Goal: Use online tool/utility: Utilize a website feature to perform a specific function

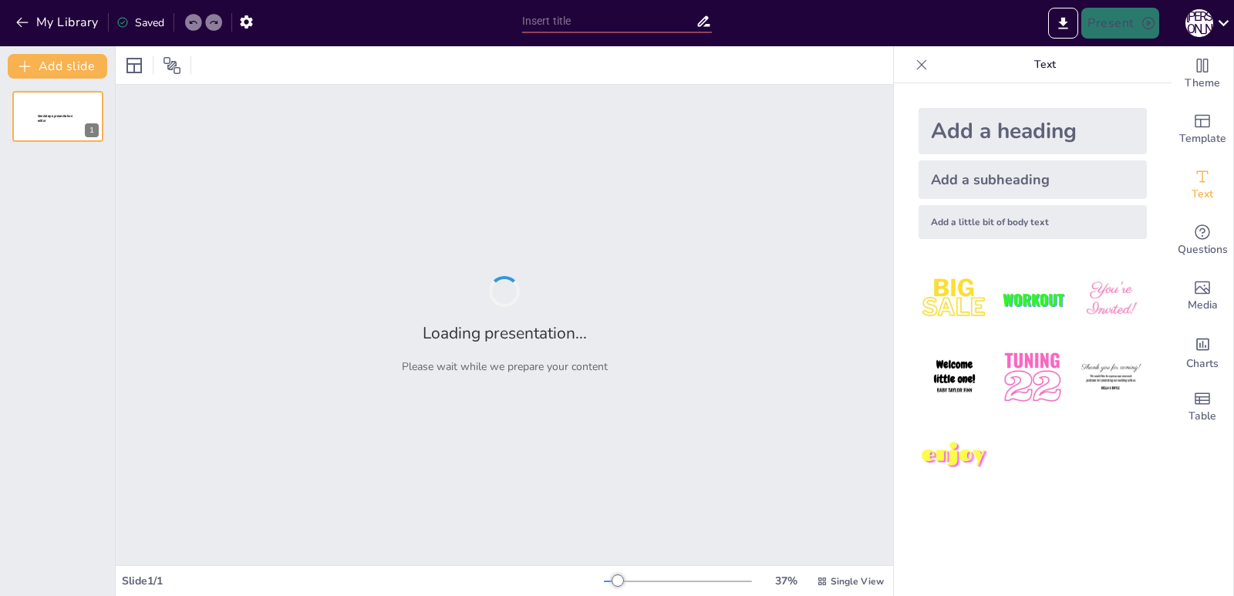
type input "Спадщина грецької колонізації: Вплив на державотворення та культурний розвиток …"
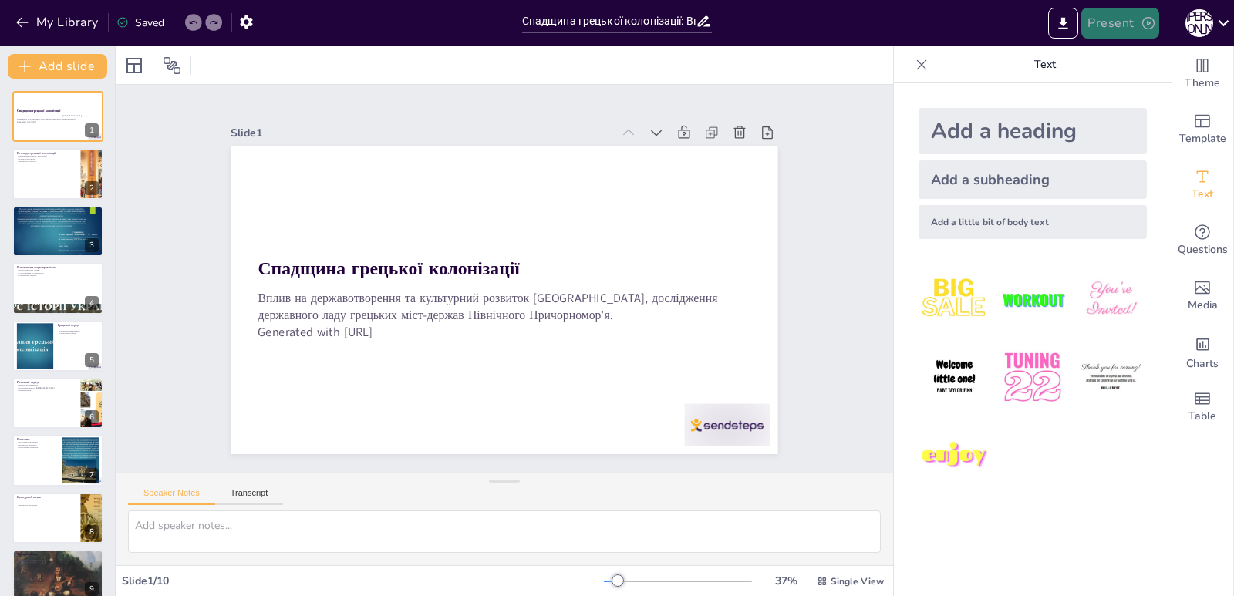
click at [1134, 28] on button "Present" at bounding box center [1119, 23] width 77 height 31
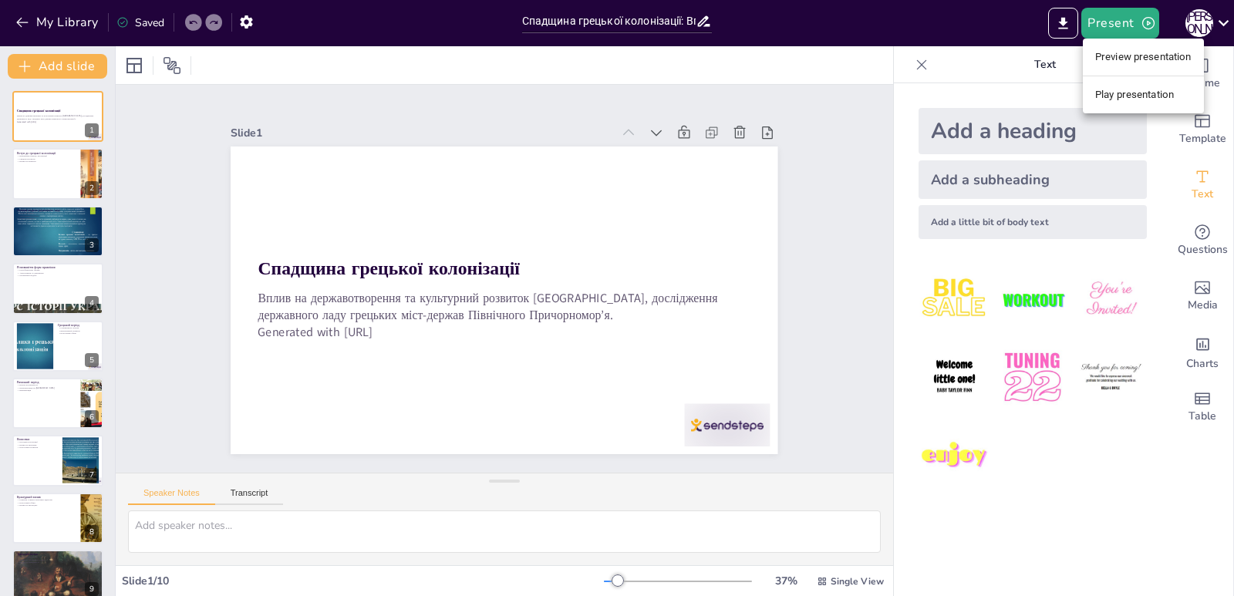
click at [1121, 59] on li "Preview presentation" at bounding box center [1143, 57] width 121 height 25
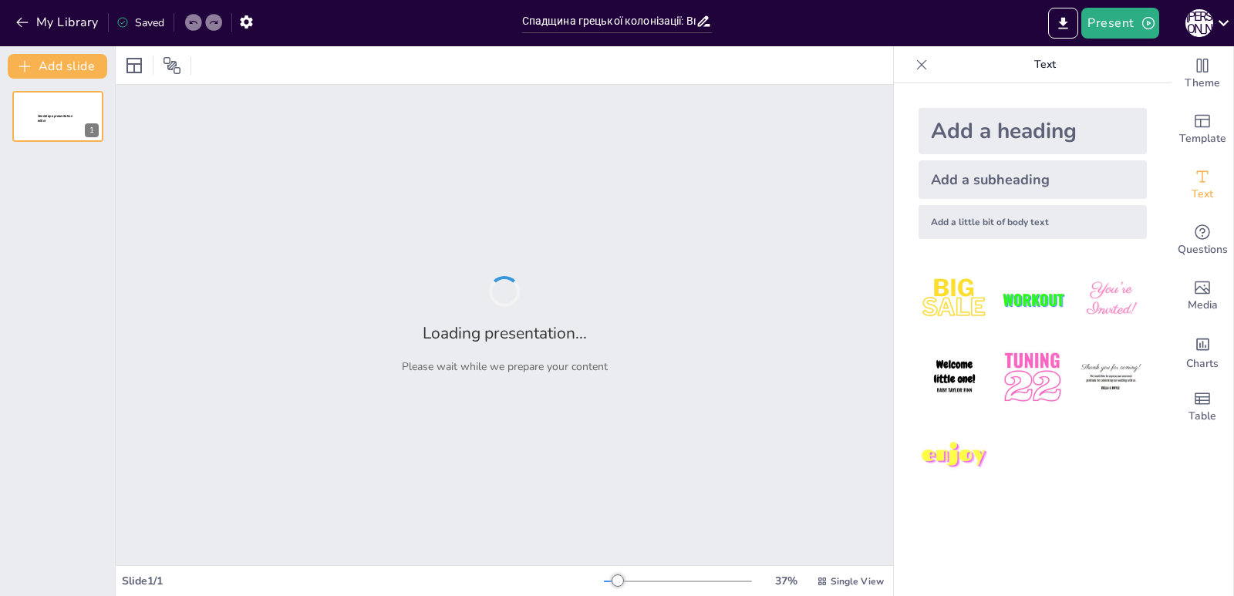
type input "Спадщина грецької колонізації: Вплив на державотворення та культурний розвиток …"
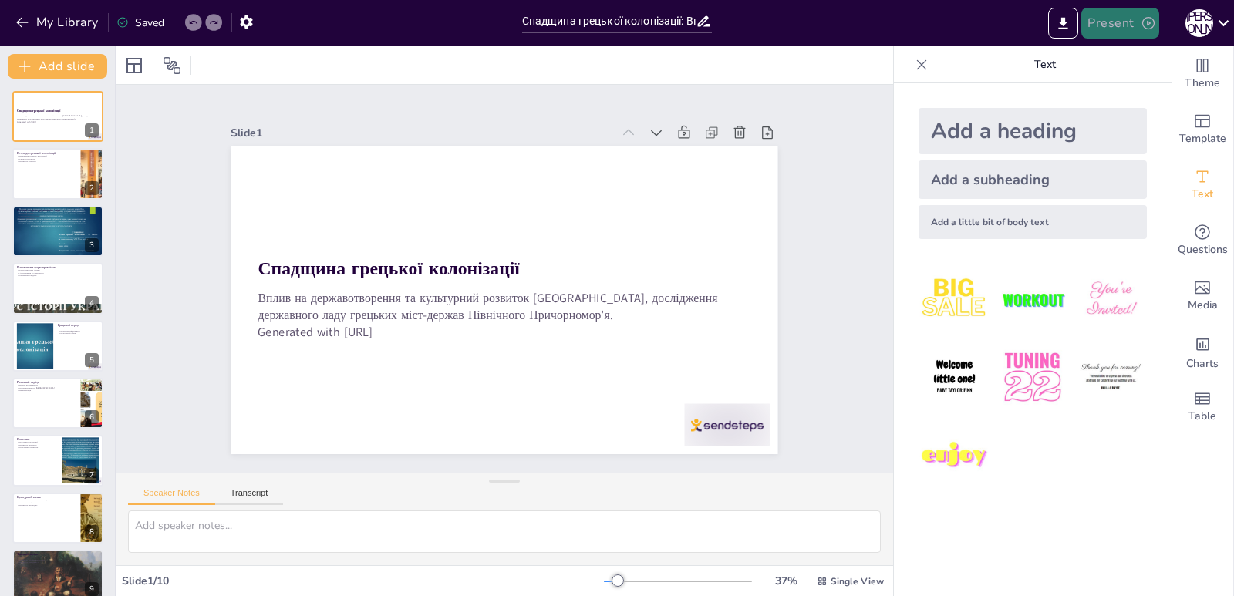
click at [1107, 24] on button "Present" at bounding box center [1119, 23] width 77 height 31
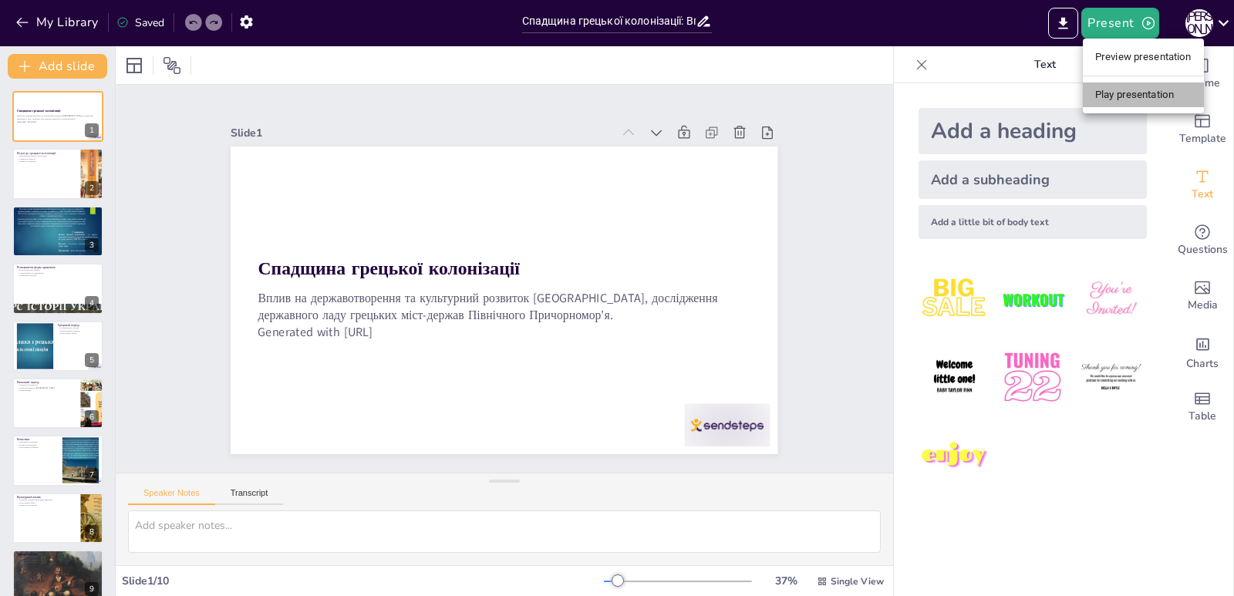
click at [1125, 94] on li "Play presentation" at bounding box center [1143, 95] width 121 height 25
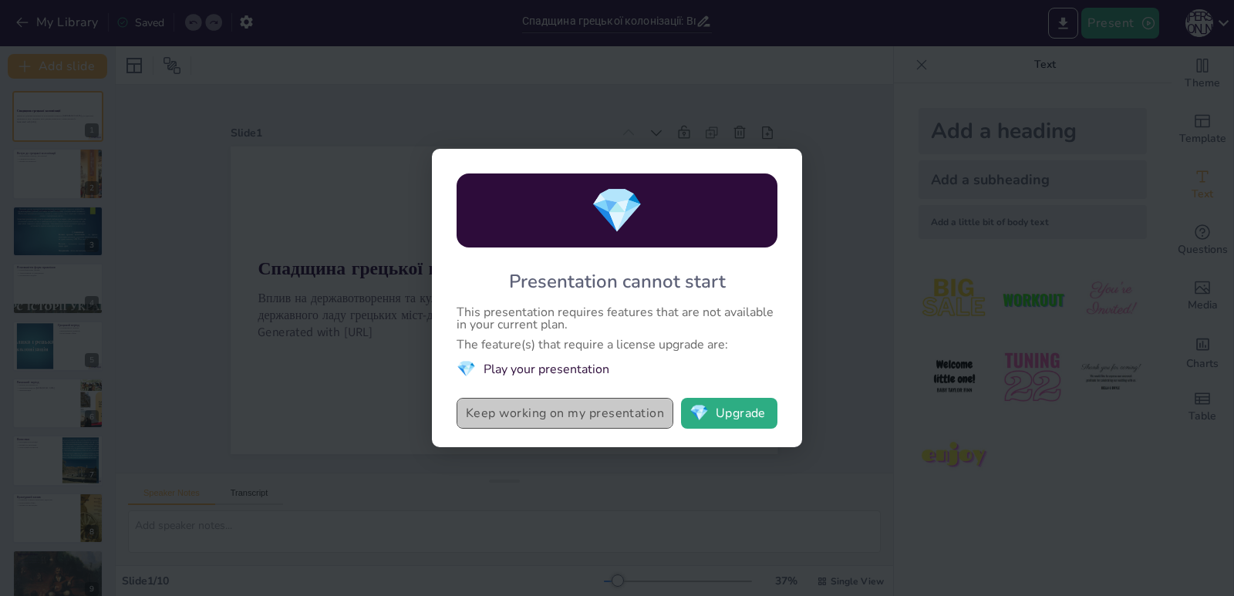
click at [527, 413] on button "Keep working on my presentation" at bounding box center [565, 413] width 217 height 31
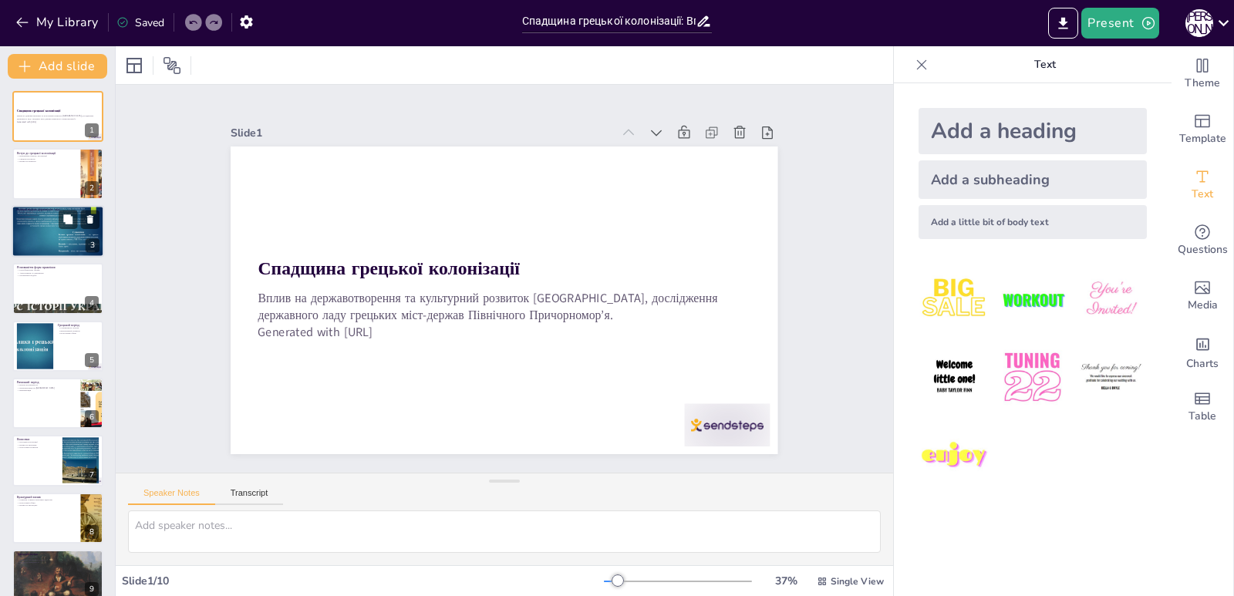
click at [69, 229] on div at bounding box center [58, 231] width 93 height 52
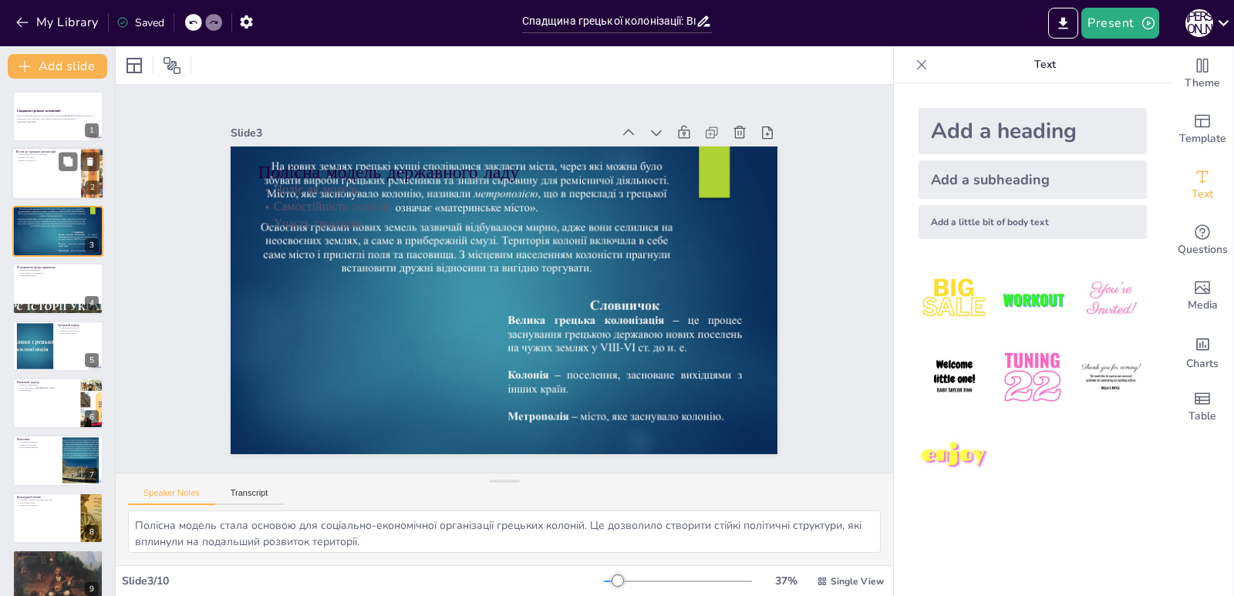
click at [42, 191] on div at bounding box center [58, 174] width 93 height 52
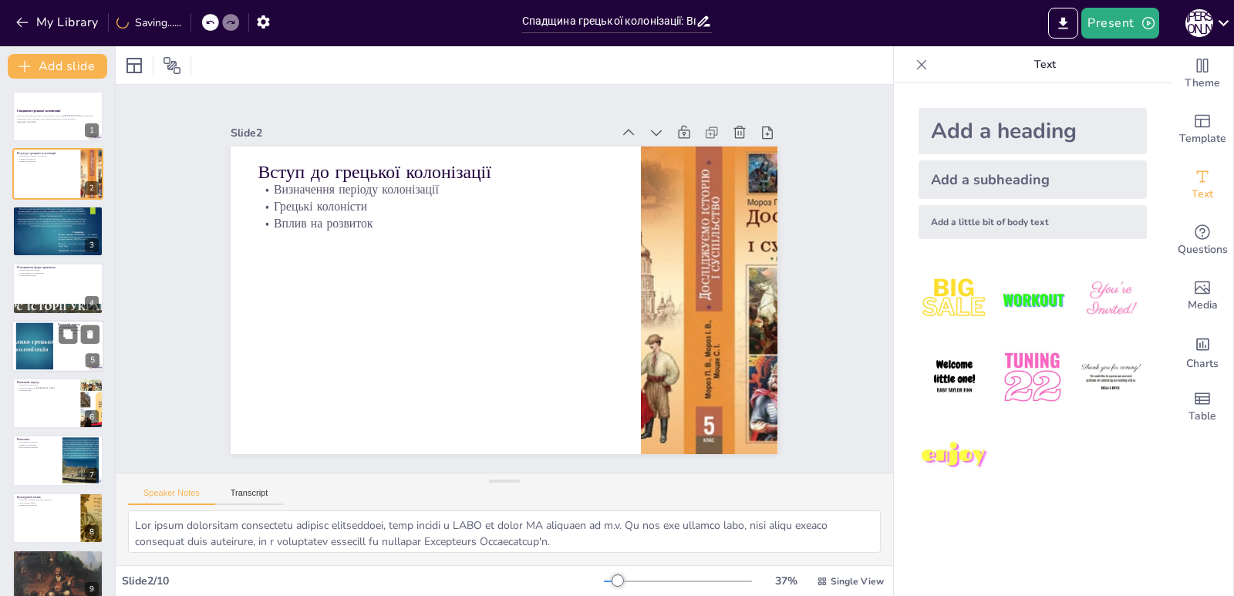
click at [54, 322] on div at bounding box center [58, 346] width 93 height 52
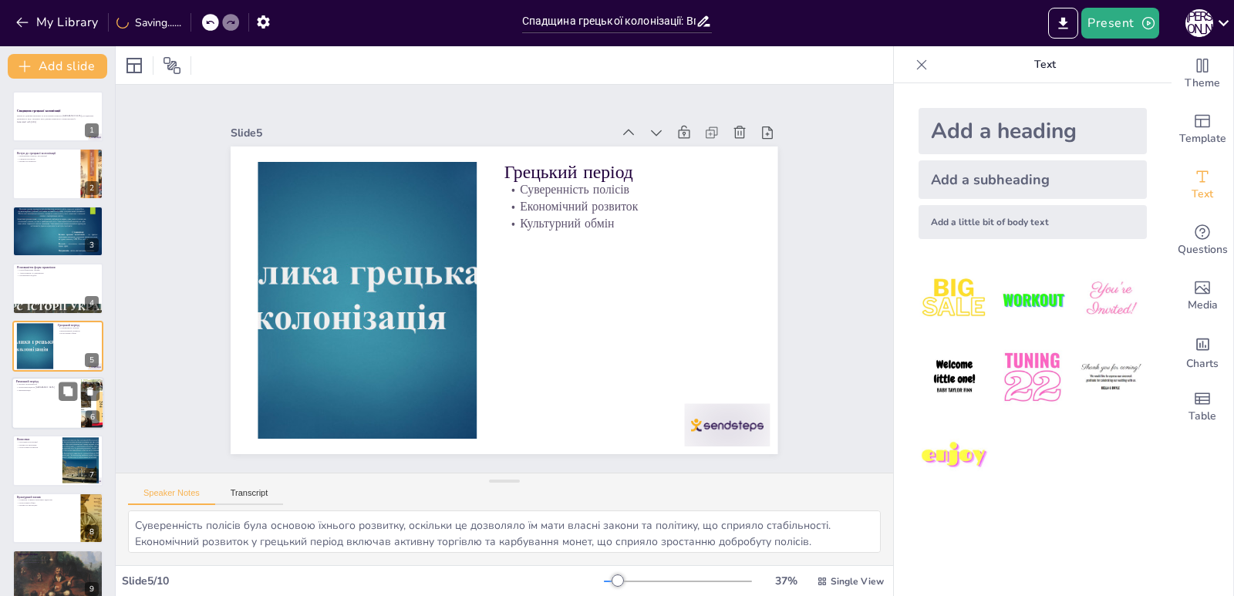
scroll to position [8, 0]
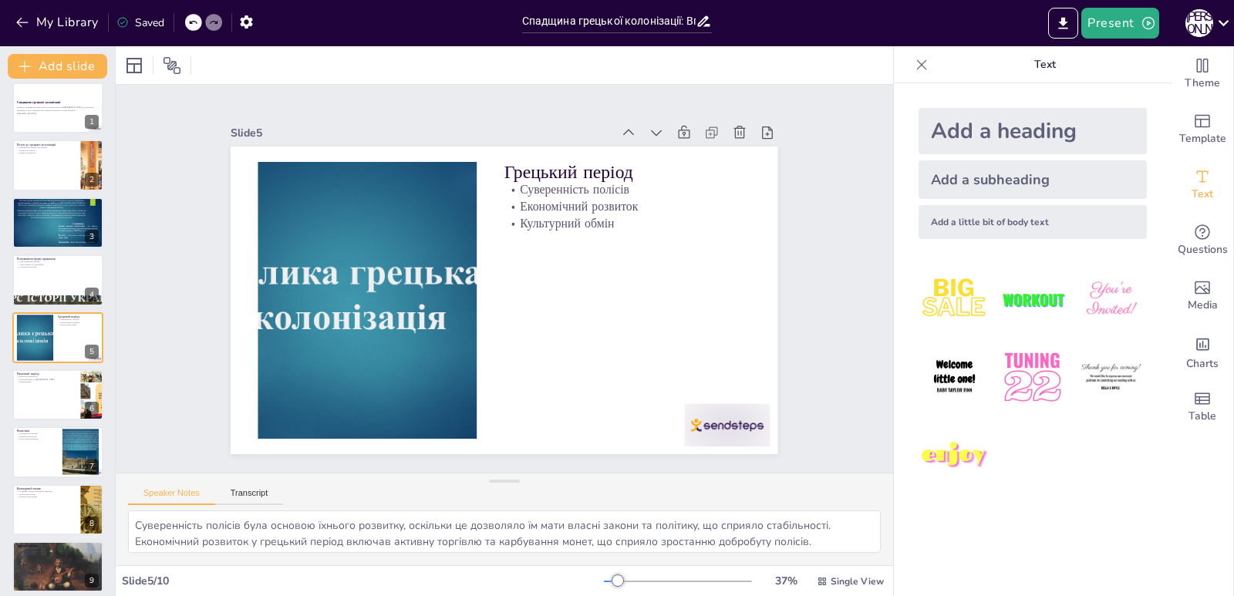
click at [58, 422] on div "Спадщина грецької колонізації Вплив на державотворення та культурний розвиток У…" at bounding box center [57, 367] width 115 height 568
click at [62, 457] on div at bounding box center [80, 452] width 83 height 47
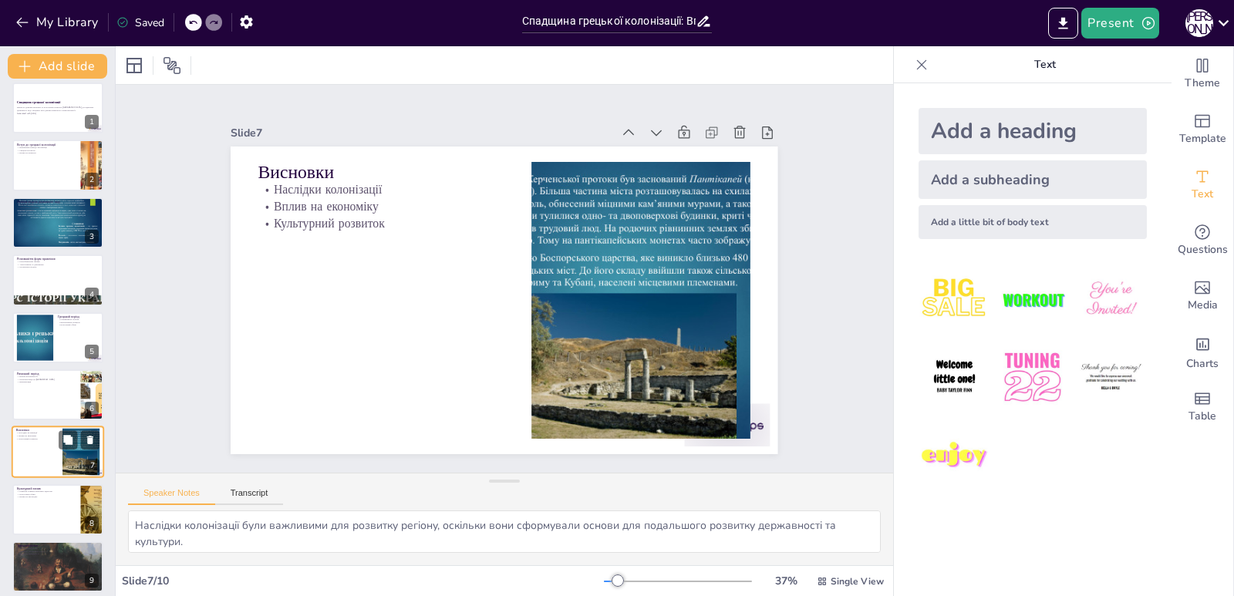
scroll to position [75, 0]
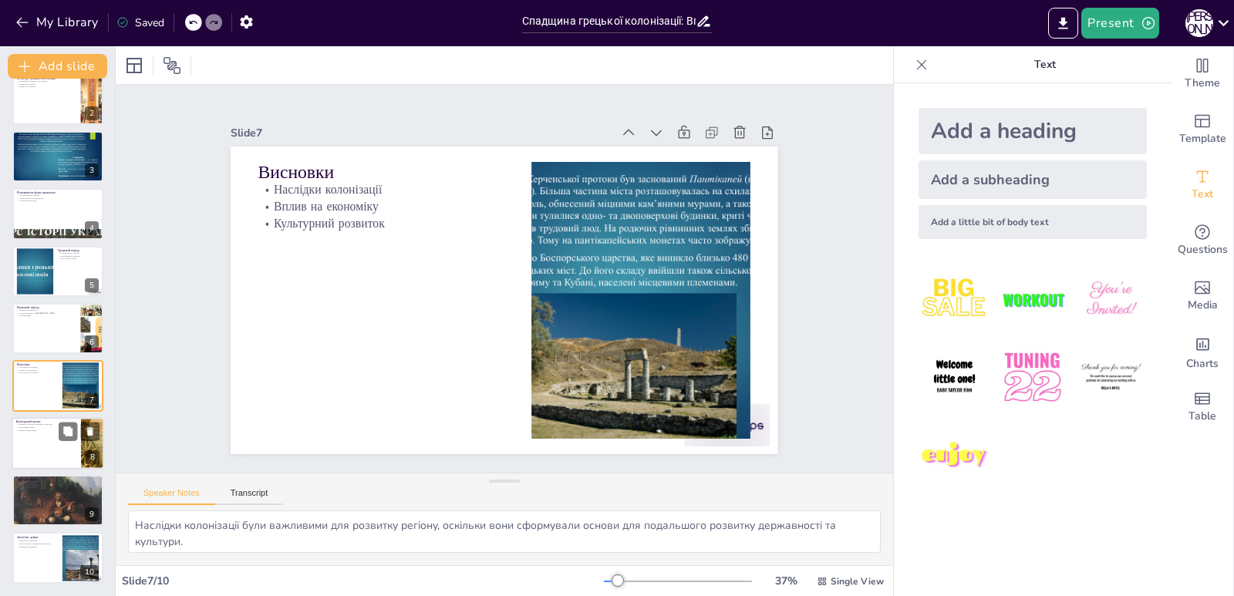
click at [51, 458] on div at bounding box center [58, 443] width 93 height 52
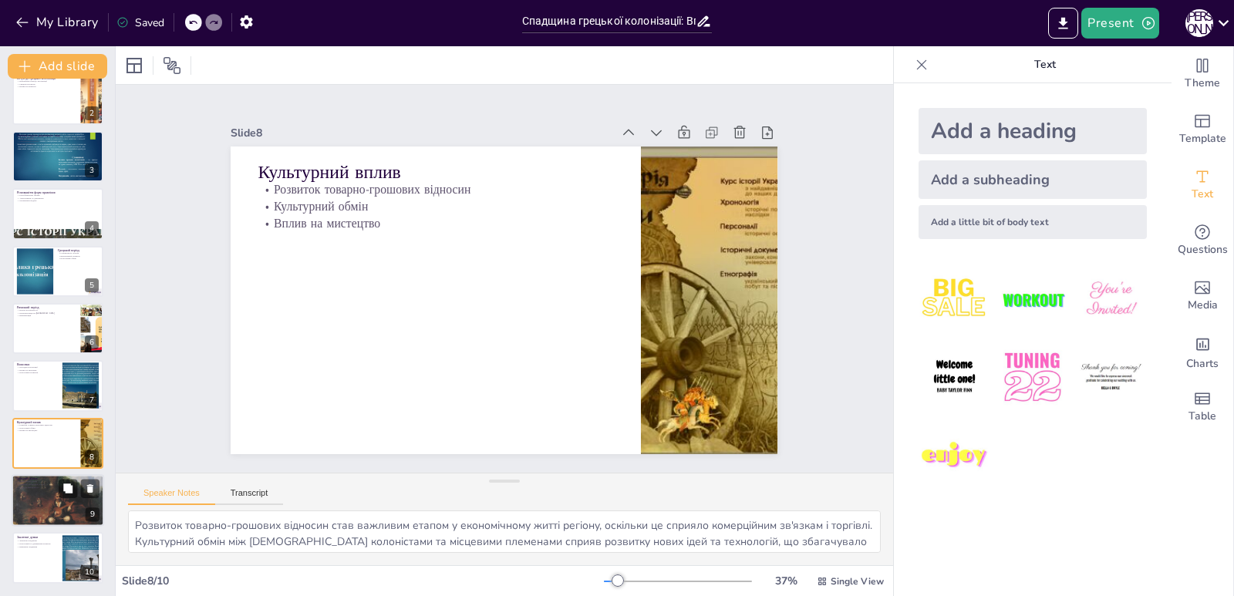
click at [56, 480] on p "Визначальний вплив" at bounding box center [57, 481] width 83 height 3
type textarea "Визначальний вплив грецької спадщини на розвиток української цивілізації підкре…"
